Goal: Transaction & Acquisition: Purchase product/service

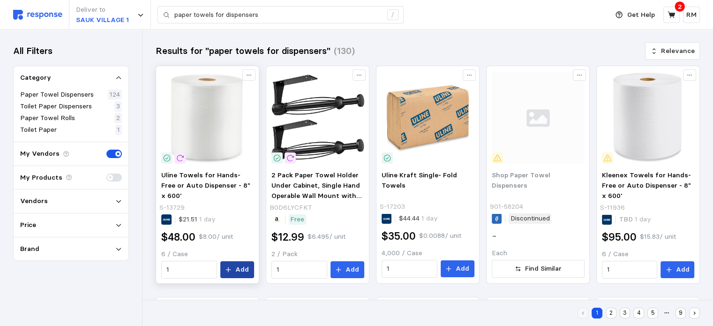
click at [243, 266] on p "Add" at bounding box center [242, 269] width 14 height 10
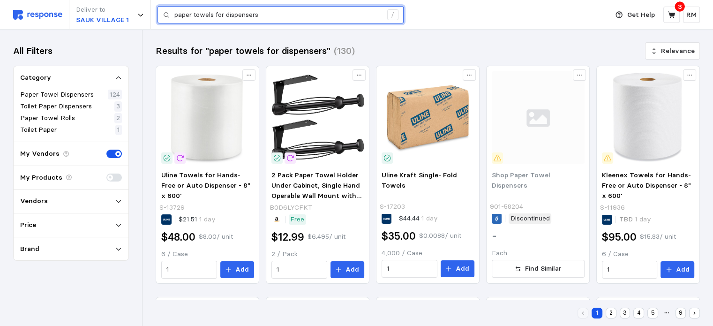
drag, startPoint x: 265, startPoint y: 17, endPoint x: 162, endPoint y: 16, distance: 102.7
click at [162, 16] on div "paper towels for dispensers /" at bounding box center [281, 15] width 246 height 18
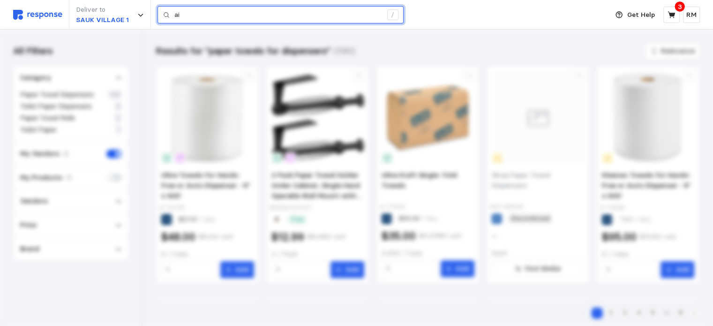
type input "a"
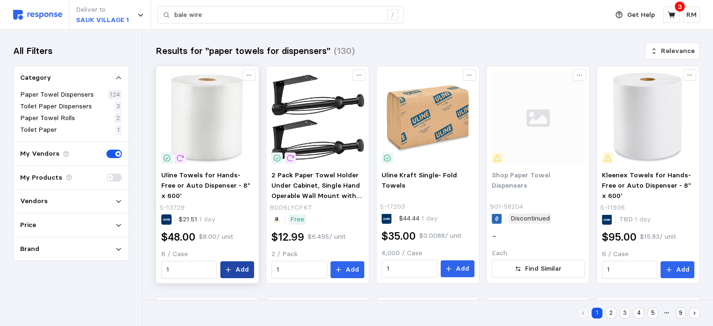
click at [229, 270] on icon at bounding box center [228, 269] width 7 height 7
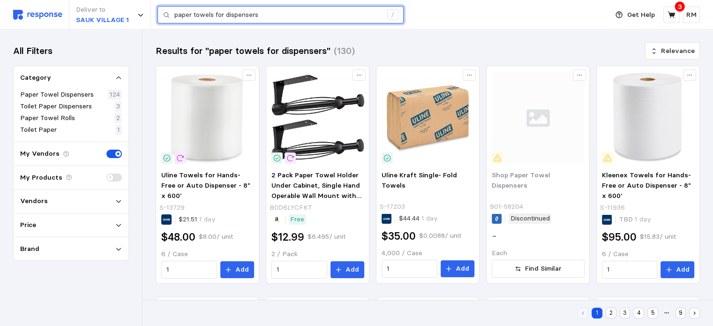
drag, startPoint x: 278, startPoint y: 15, endPoint x: 164, endPoint y: 17, distance: 113.9
click at [164, 17] on div "paper towels for dispensers /" at bounding box center [281, 15] width 246 height 18
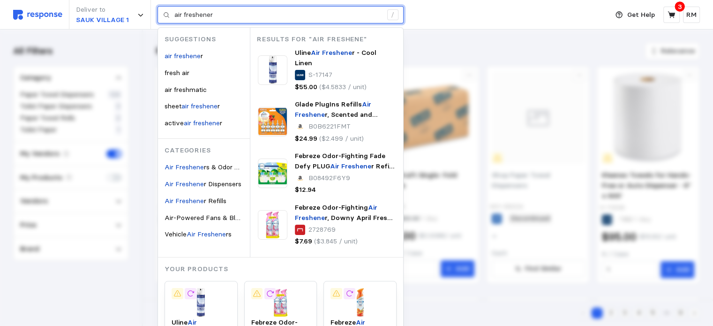
type input "air freshener"
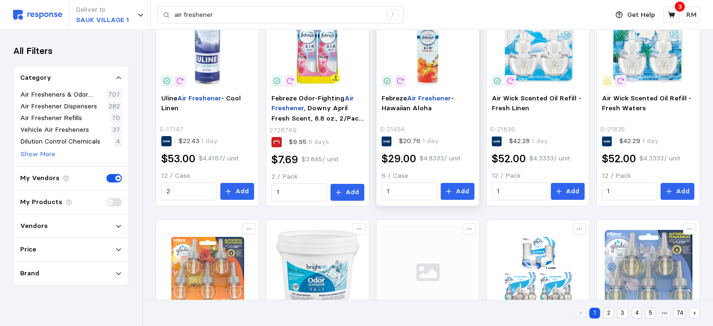
scroll to position [158, 0]
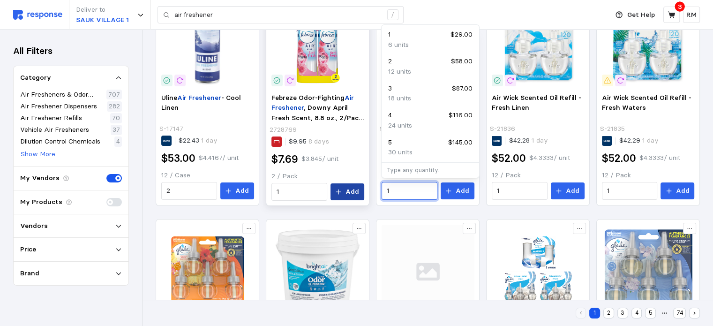
drag, startPoint x: 407, startPoint y: 191, endPoint x: 360, endPoint y: 185, distance: 47.7
click at [360, 185] on div "Uline Air Freshener - Cool Linen S-17147 $22.43 1 day $53.00 $4.4167 / unit 12 …" at bounding box center [428, 328] width 544 height 681
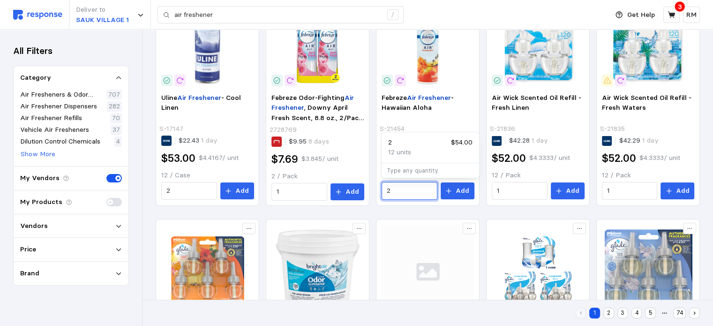
type input "2"
click at [209, 211] on div "Uline Air Freshener - Cool Linen S-17147 $22.43 1 day $53.00 $4.4167 / unit 12 …" at bounding box center [428, 328] width 544 height 681
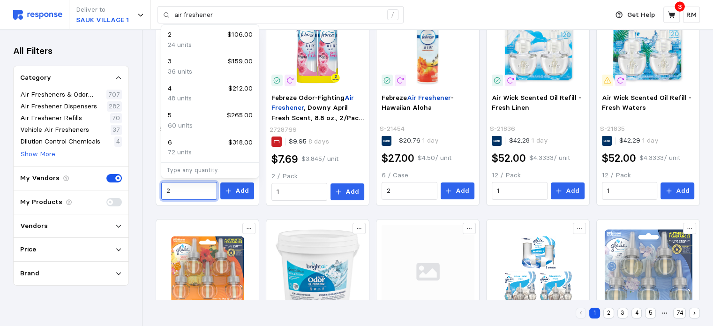
drag, startPoint x: 176, startPoint y: 189, endPoint x: 141, endPoint y: 187, distance: 35.7
click at [141, 187] on div "Deliver to SAUK VILLAGE 1 air freshener / Get Help 3 RM air freshener / Home My…" at bounding box center [356, 274] width 713 height 865
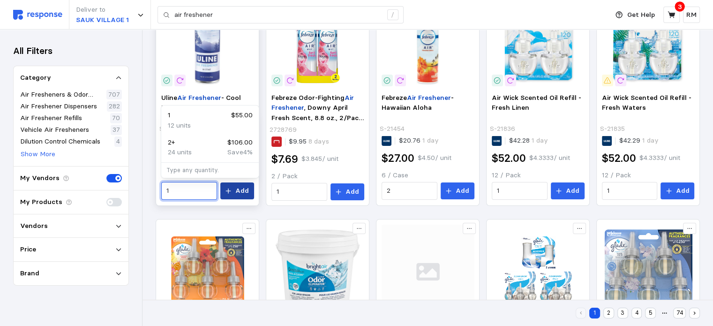
type input "1"
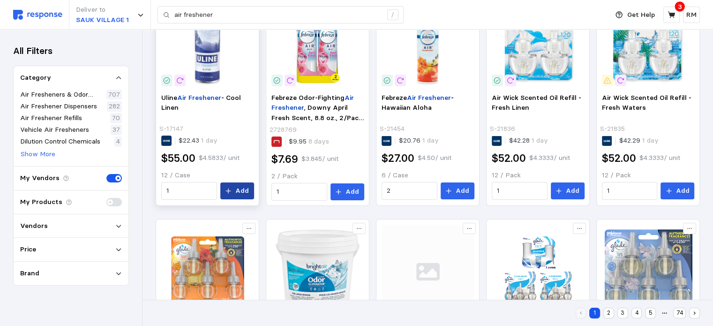
click at [240, 192] on p "Add" at bounding box center [242, 191] width 14 height 10
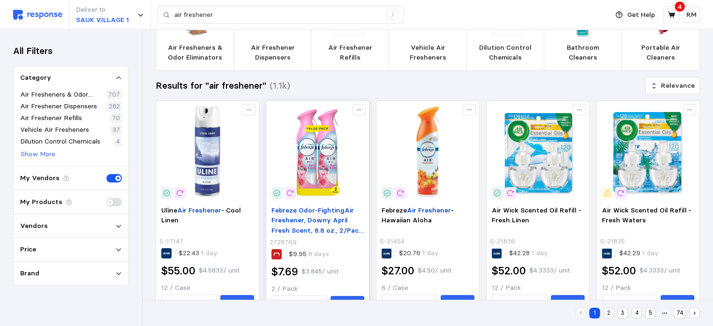
scroll to position [0, 0]
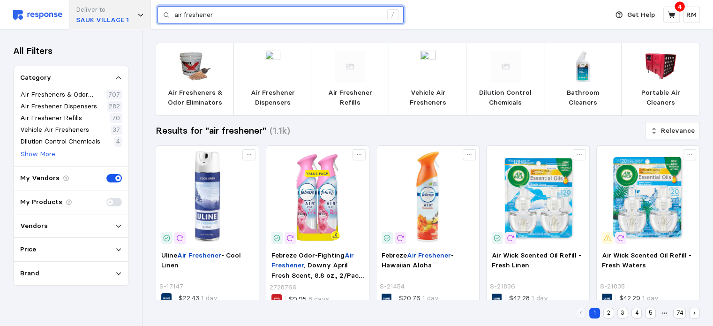
drag, startPoint x: 230, startPoint y: 16, endPoint x: 132, endPoint y: 21, distance: 98.1
click at [132, 21] on div "Deliver to [GEOGRAPHIC_DATA] 1 air freshener /" at bounding box center [308, 15] width 590 height 30
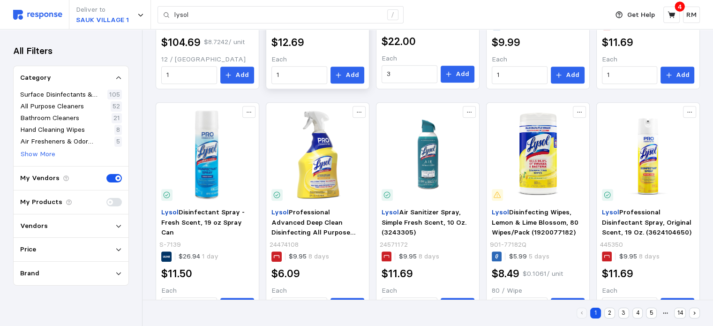
scroll to position [533, 0]
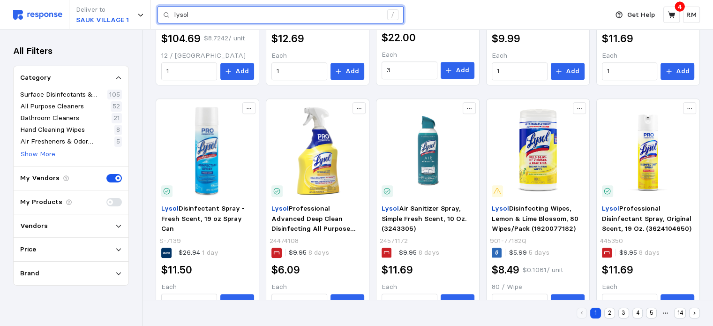
click at [214, 15] on input "lysol" at bounding box center [278, 15] width 208 height 17
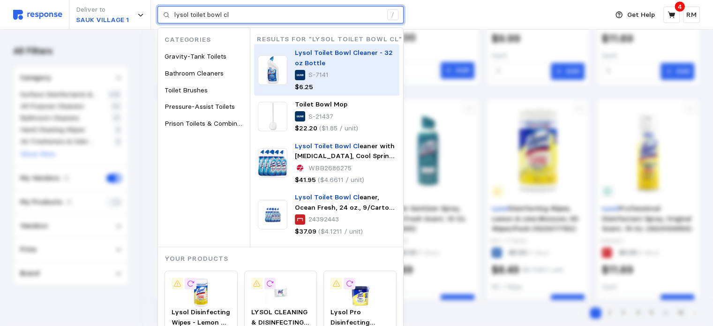
click at [354, 67] on p "Lysol Toilet Bowl Cl eaner - 32 oz Bottle" at bounding box center [345, 58] width 101 height 20
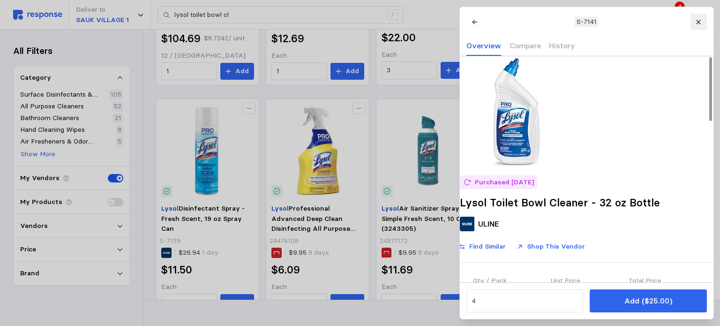
click at [697, 21] on icon at bounding box center [698, 22] width 4 height 4
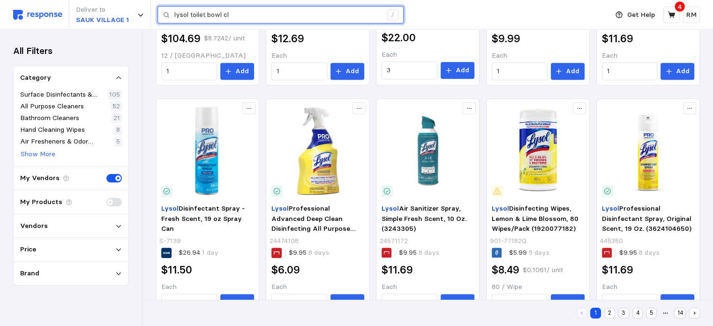
click at [334, 15] on input "lysol toilet bowl cl" at bounding box center [278, 15] width 208 height 17
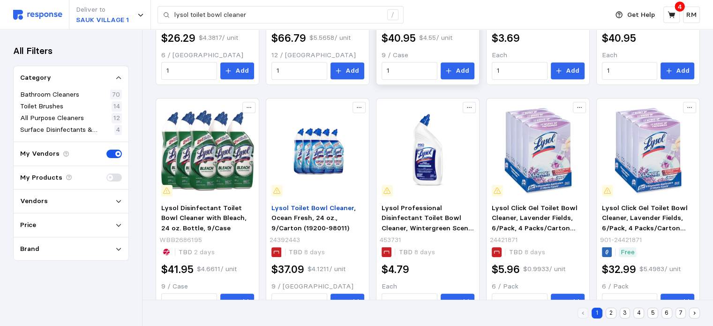
scroll to position [458, 0]
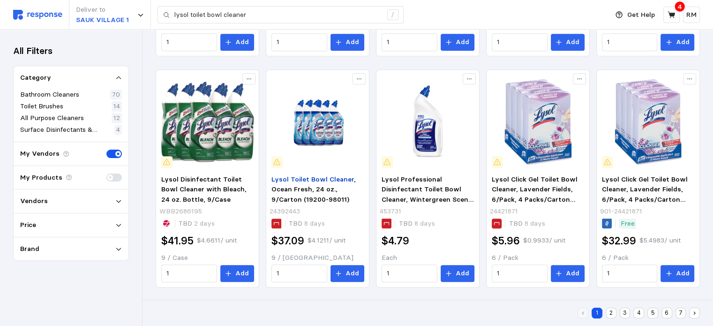
click at [116, 204] on icon at bounding box center [118, 201] width 7 height 7
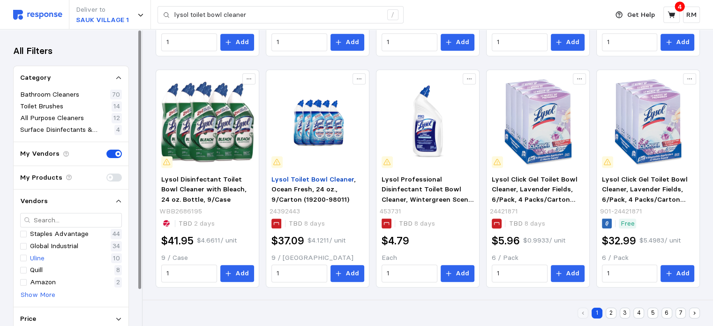
click at [66, 258] on div "Uline 10" at bounding box center [71, 258] width 102 height 10
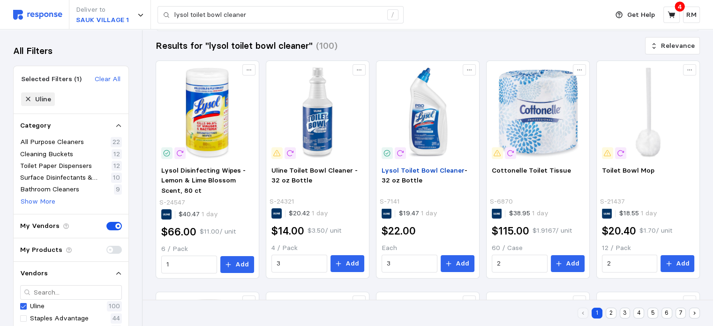
scroll to position [113, 0]
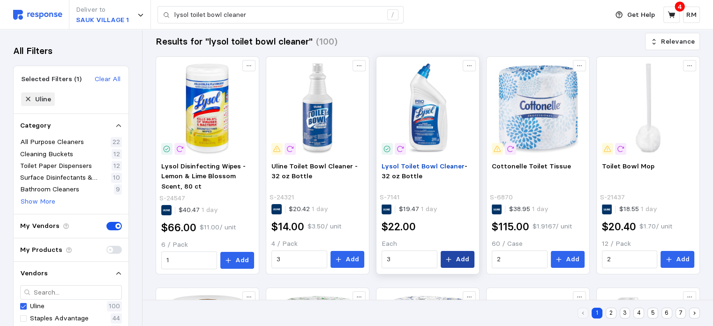
click at [454, 256] on button "Add" at bounding box center [458, 259] width 34 height 17
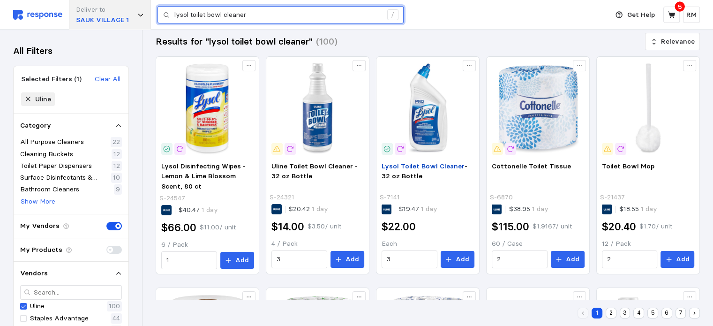
drag, startPoint x: 261, startPoint y: 12, endPoint x: 135, endPoint y: 25, distance: 126.7
click at [135, 25] on div "Deliver to [GEOGRAPHIC_DATA] 1 lysol toilet bowl cleaner /" at bounding box center [308, 15] width 590 height 30
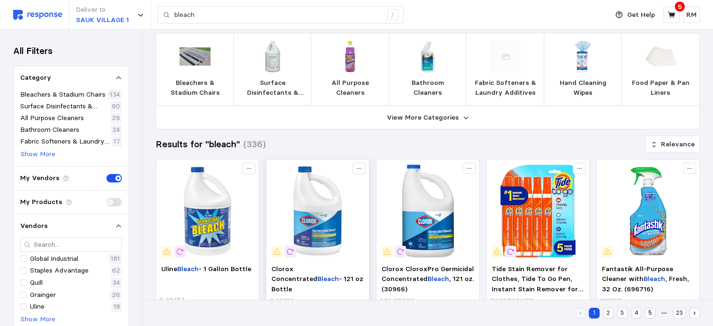
scroll to position [113, 0]
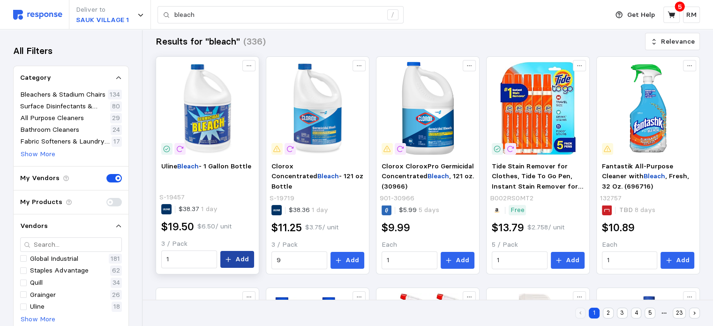
click at [232, 261] on icon at bounding box center [228, 259] width 7 height 7
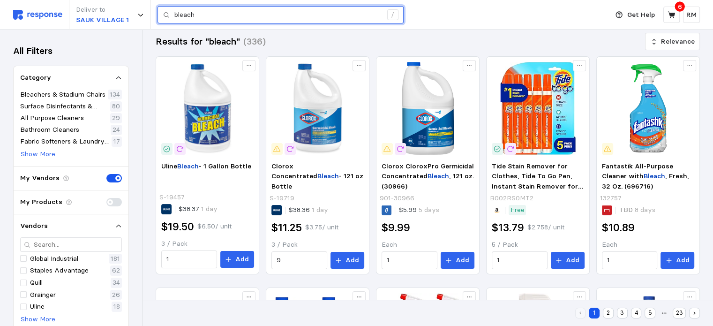
drag, startPoint x: 200, startPoint y: 15, endPoint x: 154, endPoint y: 10, distance: 46.1
click at [154, 10] on div "Deliver to [GEOGRAPHIC_DATA] 1 bleach /" at bounding box center [308, 15] width 590 height 30
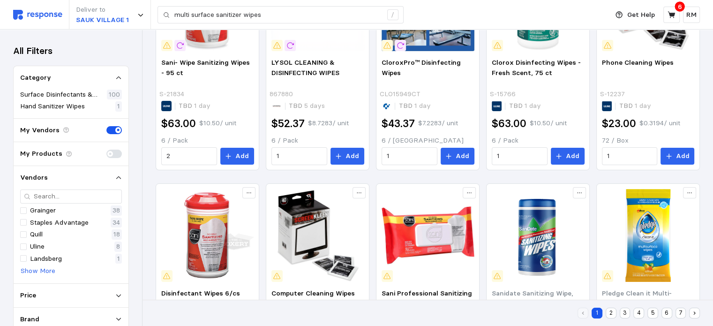
scroll to position [10, 0]
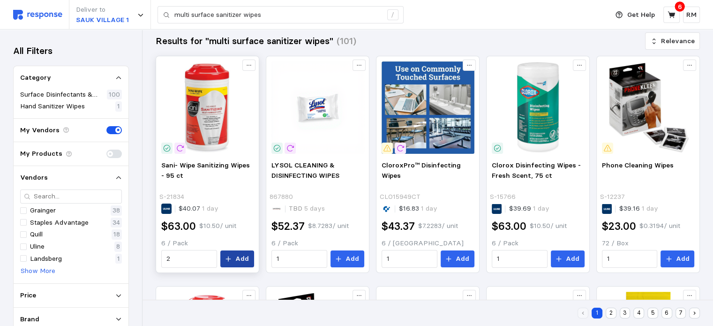
click at [247, 260] on p "Add" at bounding box center [242, 259] width 14 height 10
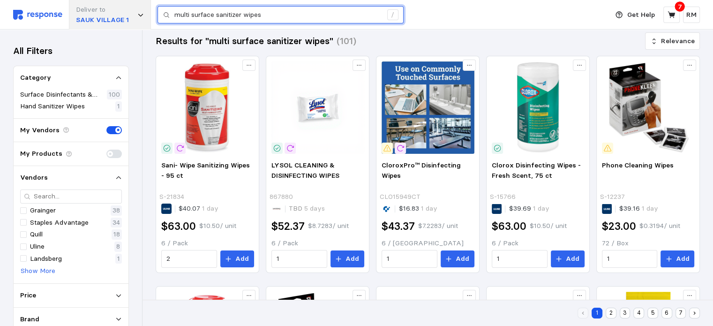
drag, startPoint x: 285, startPoint y: 11, endPoint x: 150, endPoint y: 17, distance: 135.1
click at [150, 17] on div "Deliver to [GEOGRAPHIC_DATA] 1 multi surface sanitizer wipes /" at bounding box center [308, 15] width 590 height 30
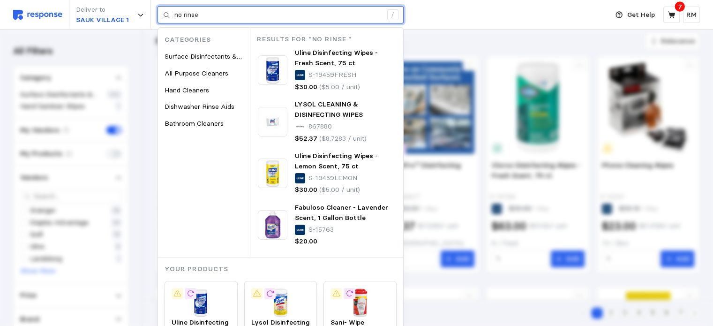
type input "no rinse"
